Goal: Information Seeking & Learning: Learn about a topic

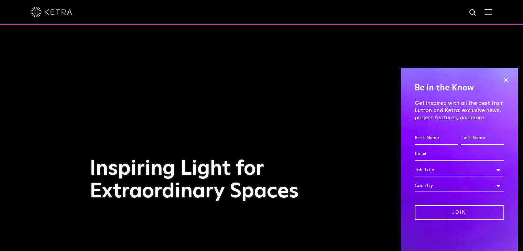
drag, startPoint x: 509, startPoint y: 83, endPoint x: 506, endPoint y: 86, distance: 4.4
click at [507, 87] on div "Be in the Know Get inspired with all the best from Lutron and [PERSON_NAME]: ex…" at bounding box center [459, 159] width 117 height 183
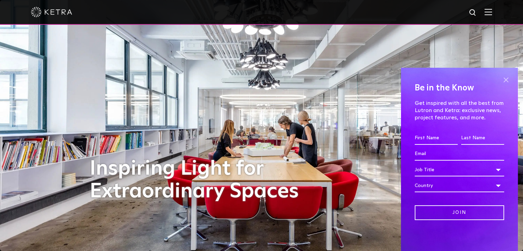
click at [507, 83] on span at bounding box center [505, 80] width 10 height 10
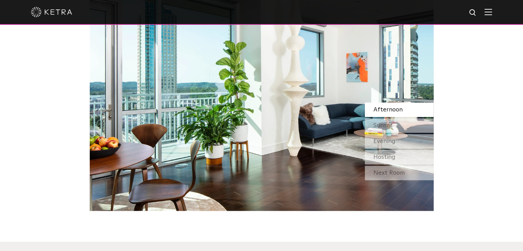
scroll to position [584, 0]
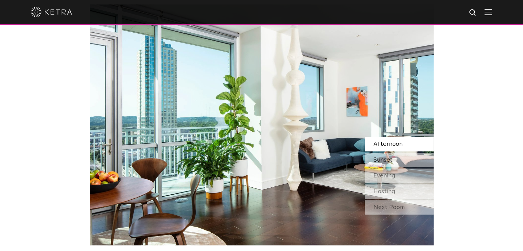
click at [403, 162] on div "Sunset" at bounding box center [399, 160] width 69 height 14
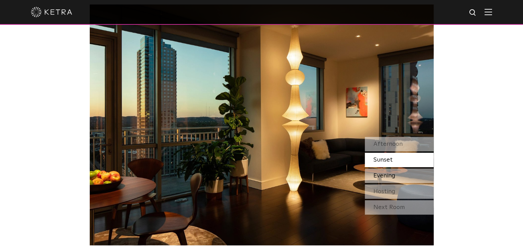
click at [402, 174] on div "Evening" at bounding box center [399, 175] width 69 height 14
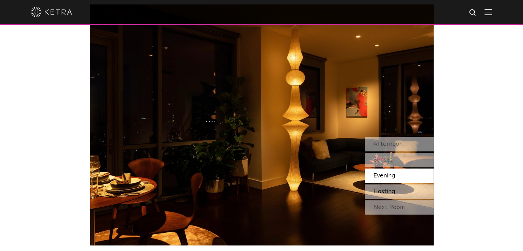
click at [396, 186] on div "Hosting" at bounding box center [399, 191] width 69 height 14
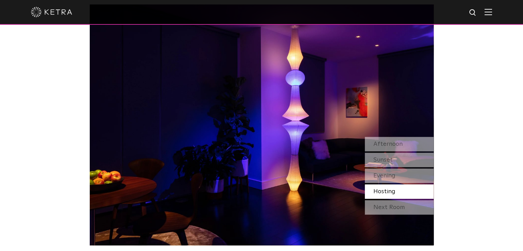
click at [406, 203] on div "Next Room" at bounding box center [399, 207] width 69 height 14
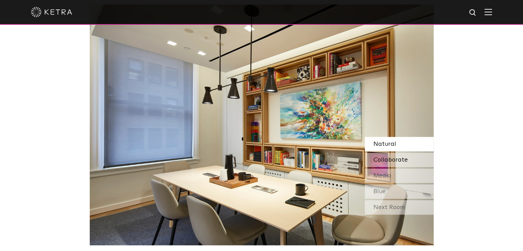
click at [381, 154] on div "Collaborate" at bounding box center [399, 160] width 69 height 14
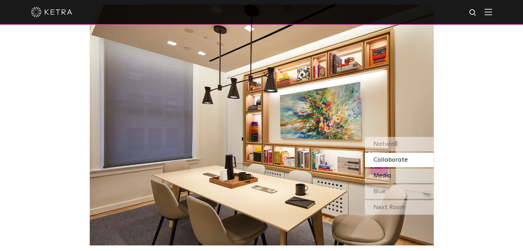
click at [382, 176] on span "Media" at bounding box center [382, 176] width 18 height 6
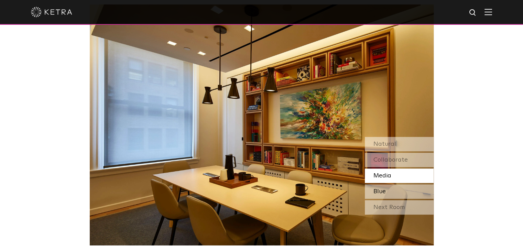
click at [380, 191] on span "Blue" at bounding box center [379, 191] width 12 height 6
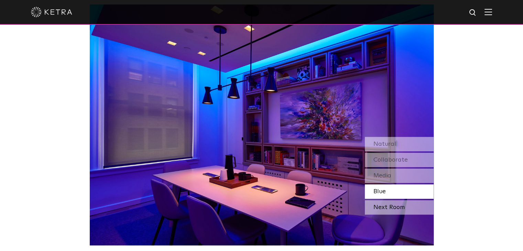
click at [397, 202] on div "Next Room" at bounding box center [399, 207] width 69 height 14
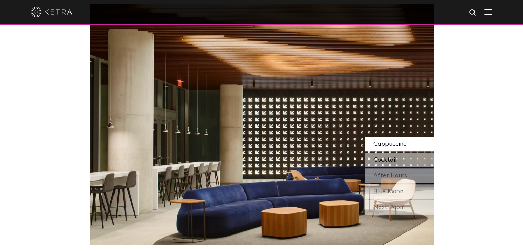
click at [401, 158] on div "Cocktail" at bounding box center [399, 160] width 69 height 14
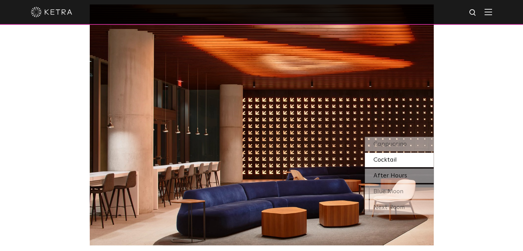
click at [409, 170] on div "After Hours" at bounding box center [399, 175] width 69 height 14
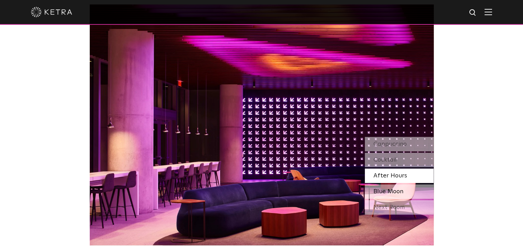
click at [394, 188] on span "Blue Moon" at bounding box center [388, 191] width 30 height 6
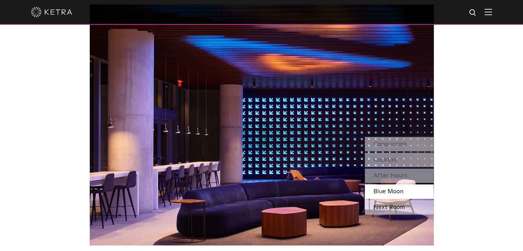
click at [390, 207] on div "Next Room" at bounding box center [399, 207] width 69 height 14
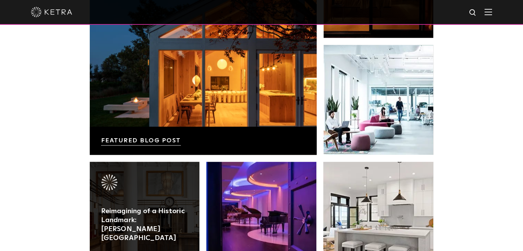
scroll to position [1203, 0]
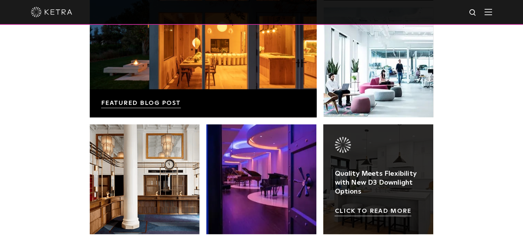
click at [384, 189] on link at bounding box center [378, 179] width 110 height 110
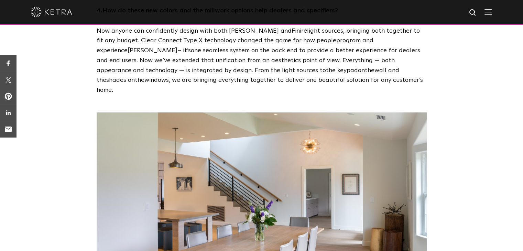
scroll to position [825, 0]
